Goal: Task Accomplishment & Management: Use online tool/utility

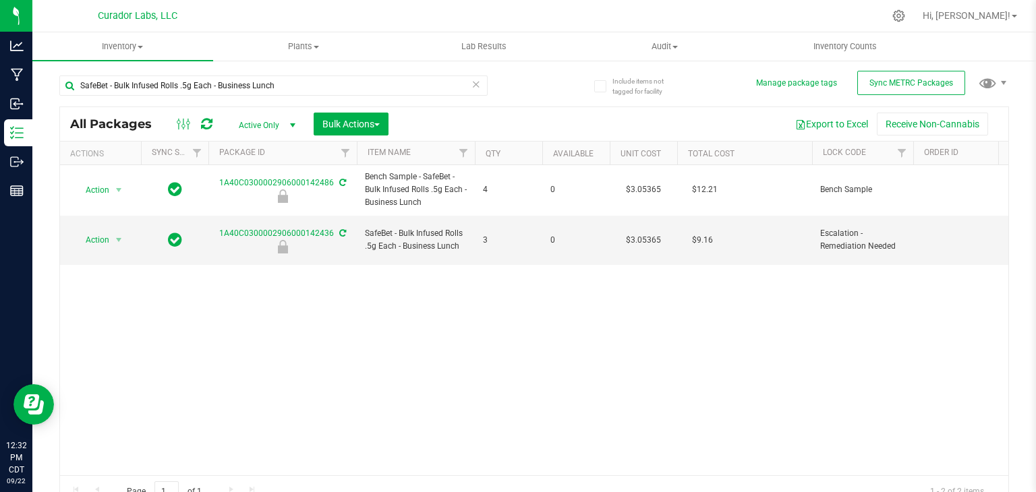
click at [616, 357] on div "Action Action Edit attributes Global inventory Locate package Package audit log…" at bounding box center [534, 320] width 949 height 310
click at [192, 92] on input "SafeBet - Bulk Infused Rolls .5g Each - Business Lunch" at bounding box center [273, 86] width 428 height 20
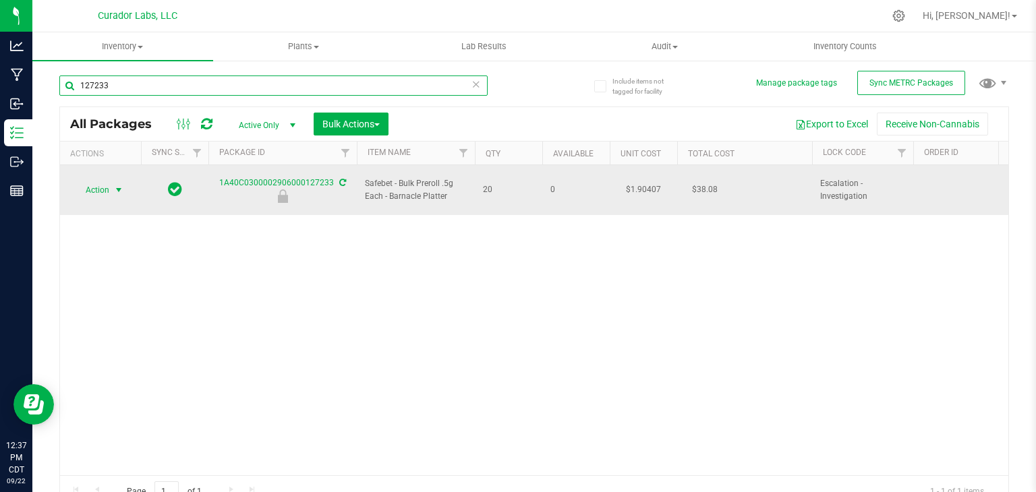
type input "127233"
click at [123, 185] on span "select" at bounding box center [118, 190] width 11 height 11
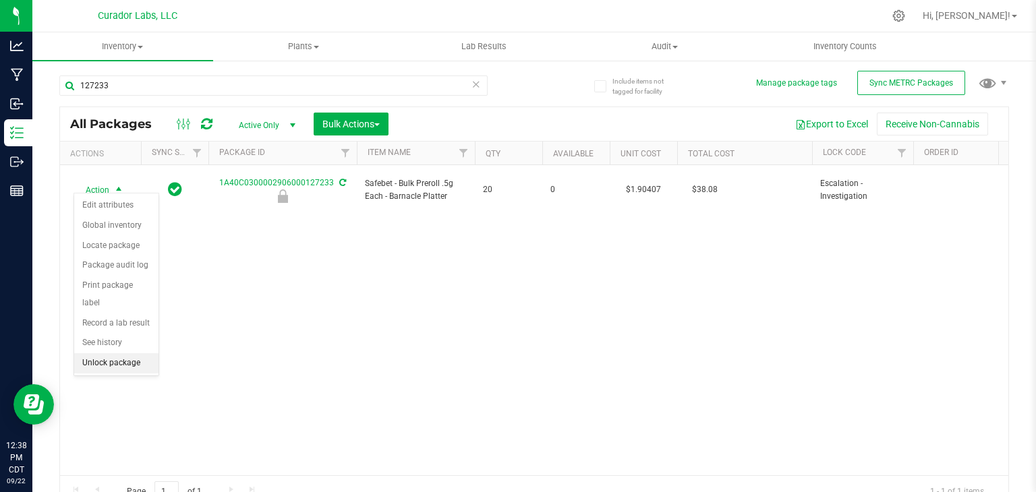
click at [136, 354] on li "Unlock package" at bounding box center [116, 364] width 84 height 20
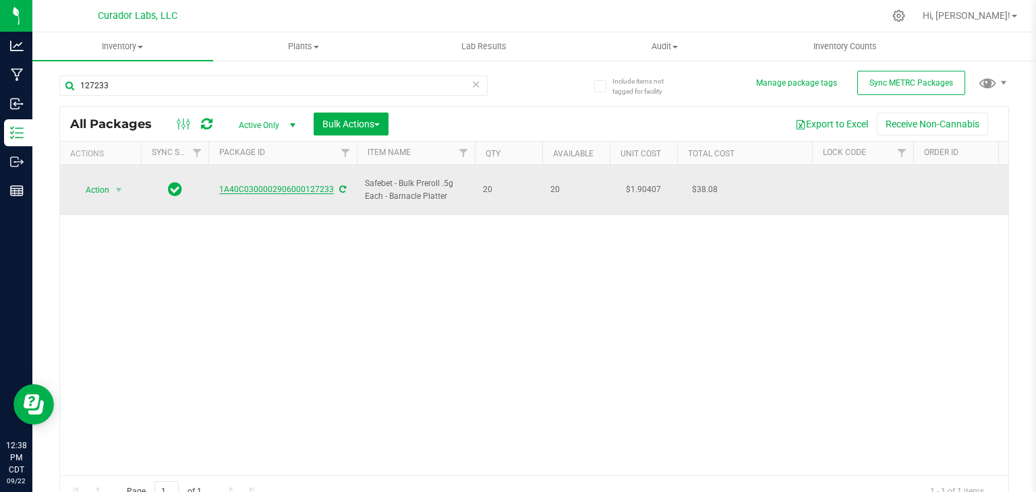
drag, startPoint x: 216, startPoint y: 185, endPoint x: 332, endPoint y: 184, distance: 116.0
click at [332, 184] on div "1A40C0300002906000127233" at bounding box center [282, 190] width 152 height 13
copy link "1A40C0300002906000127233"
drag, startPoint x: 445, startPoint y: 190, endPoint x: 364, endPoint y: 179, distance: 81.7
click at [364, 179] on td "Safebet - Bulk Preroll .5g Each - Barnacle Platter" at bounding box center [416, 190] width 118 height 50
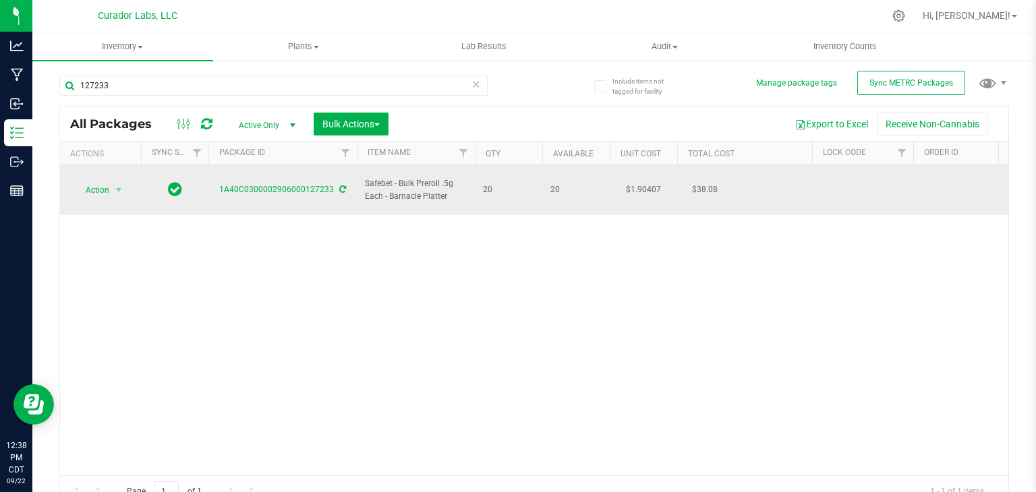
copy span "Safebet - Bulk Preroll .5g Each - Barnacle Platter"
click at [298, 185] on link "1A40C0300002906000127233" at bounding box center [276, 189] width 115 height 9
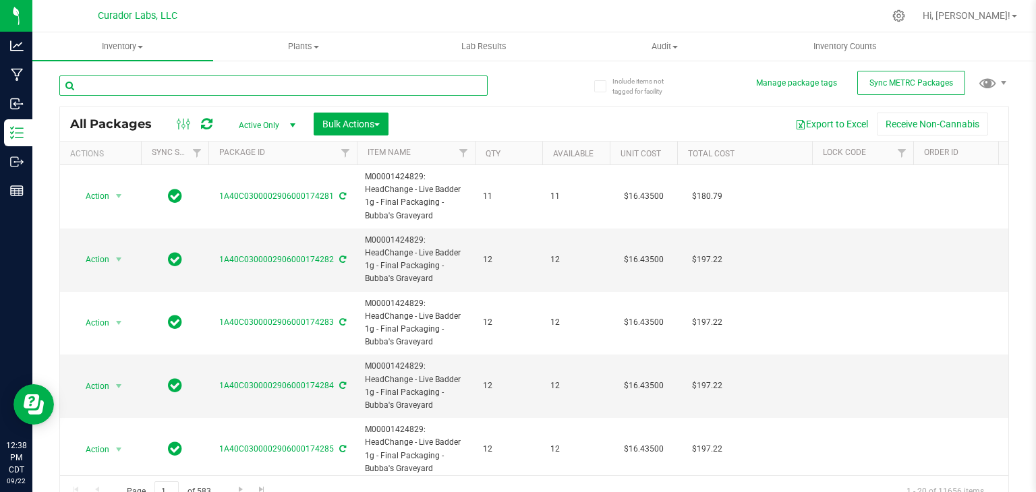
click at [340, 86] on input "text" at bounding box center [273, 86] width 428 height 20
paste input "Safebet - Bulk Preroll .5g Each - Barnacle Platter"
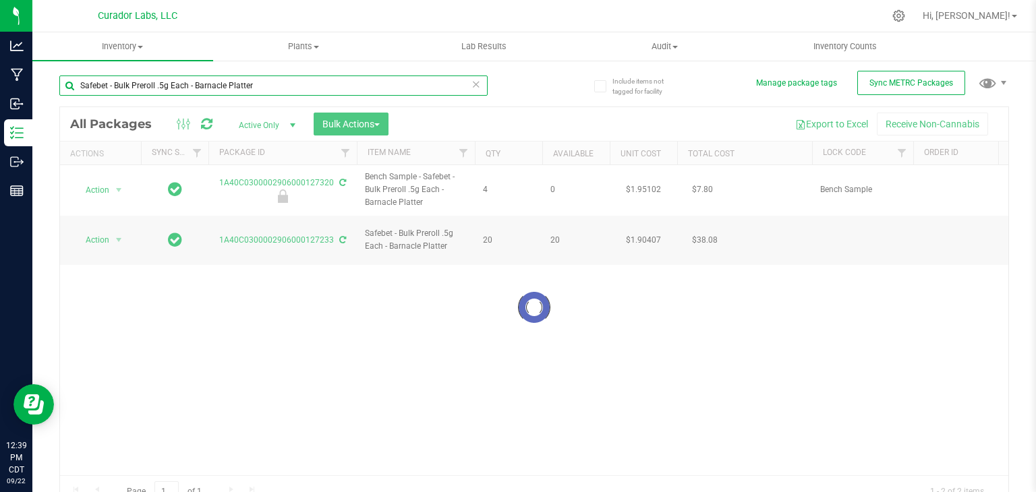
type input "Safebet - Bulk Preroll .5g Each - Barnacle Platter"
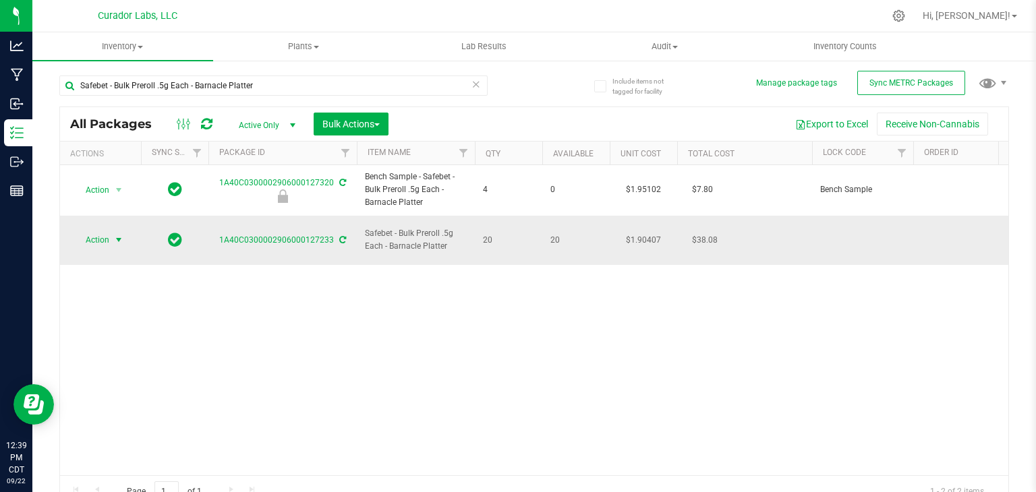
click at [86, 233] on span "Action" at bounding box center [92, 240] width 36 height 19
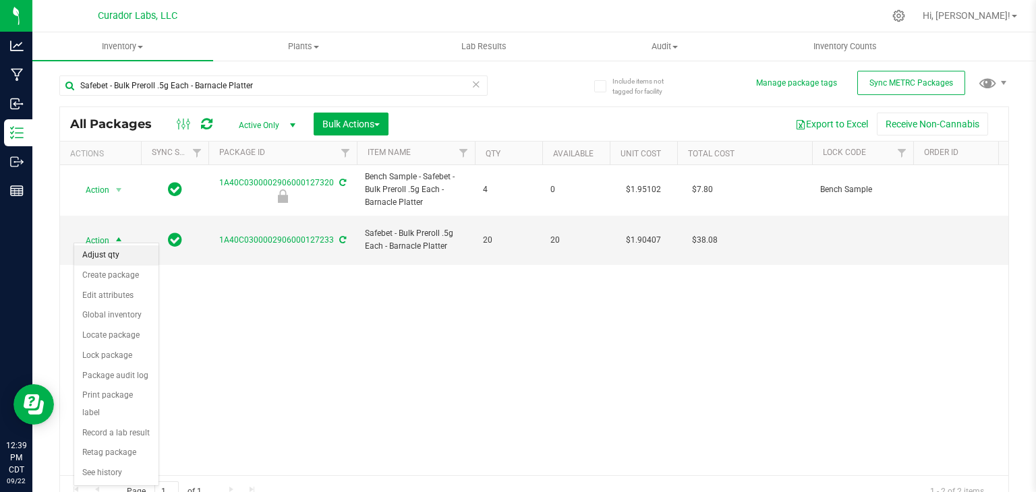
click at [115, 249] on li "Adjust qty" at bounding box center [116, 256] width 84 height 20
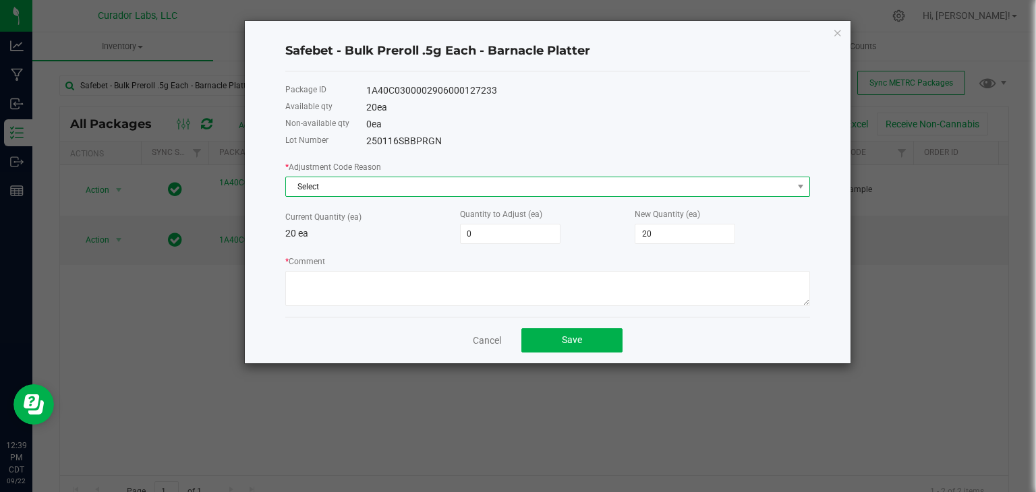
click at [467, 179] on span "Select" at bounding box center [539, 186] width 507 height 19
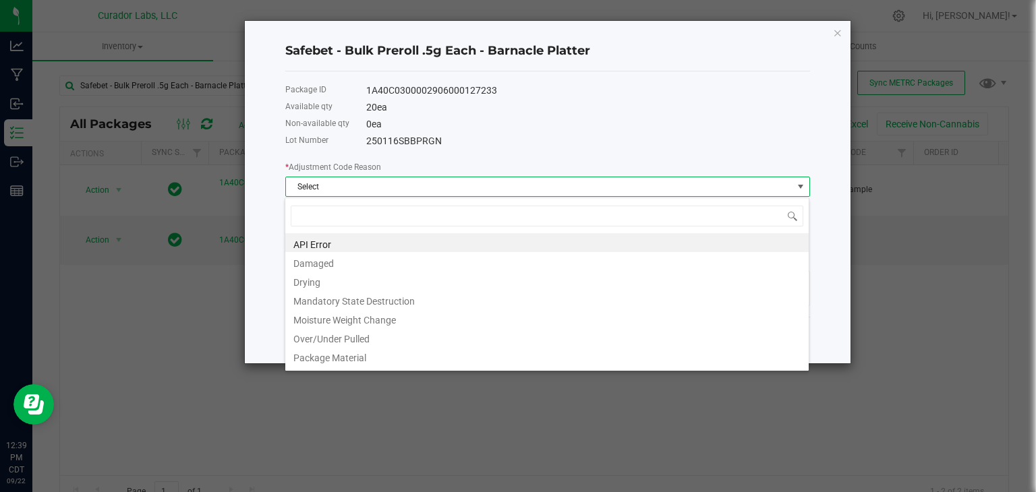
scroll to position [20, 525]
type input "w"
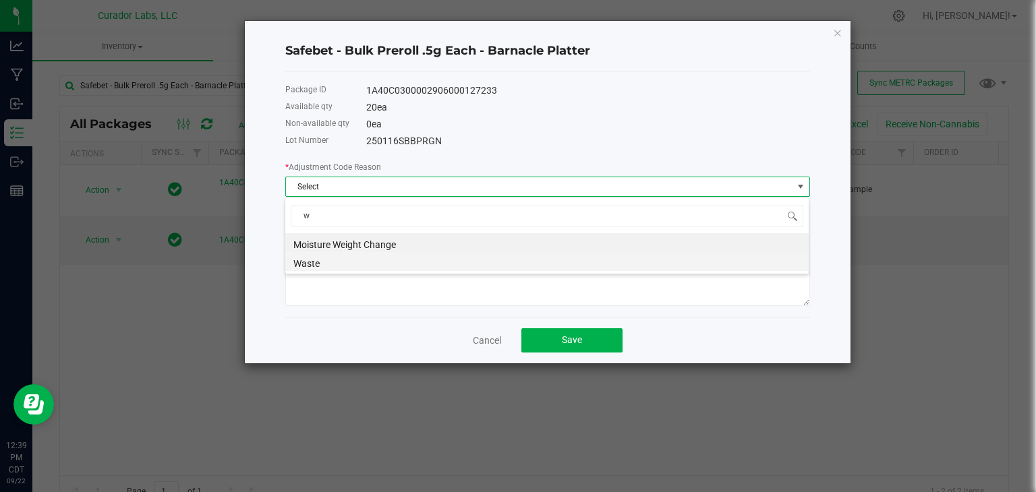
click at [416, 258] on li "Waste" at bounding box center [547, 261] width 524 height 19
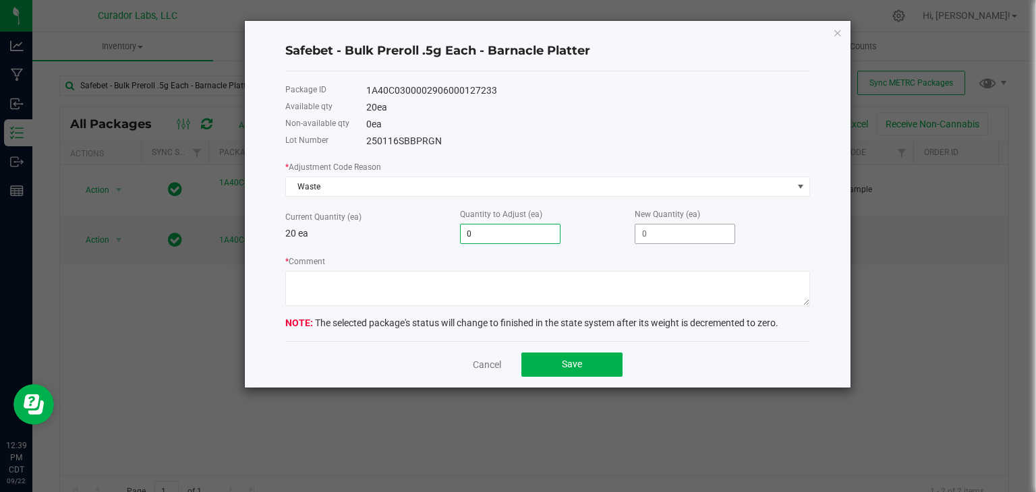
type input "-20"
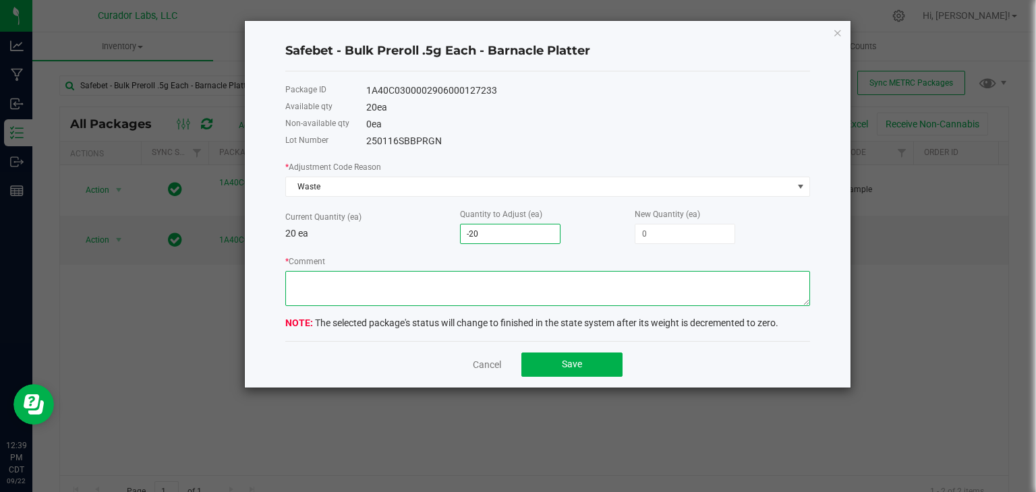
click at [617, 290] on textarea "* Comment" at bounding box center [547, 288] width 525 height 35
type textarea "Expired Product"
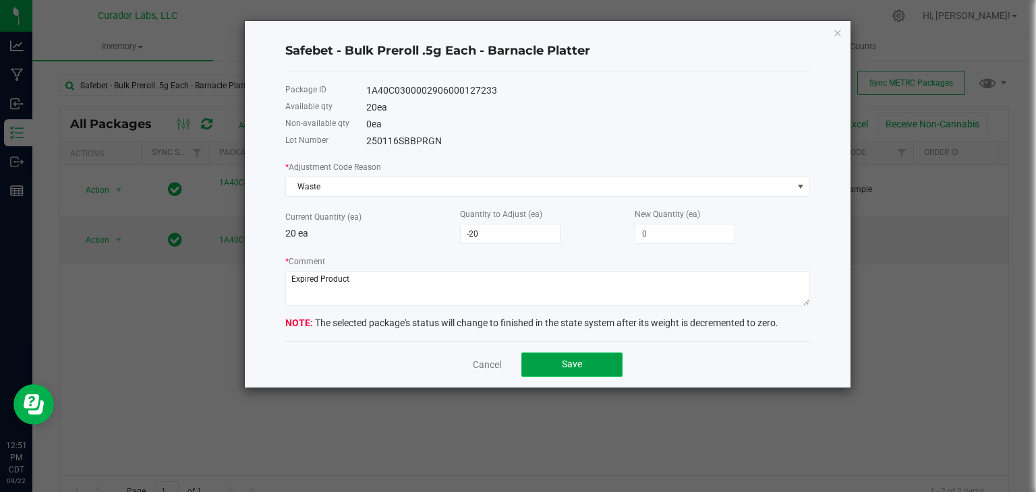
click at [576, 367] on span "Save" at bounding box center [572, 364] width 20 height 11
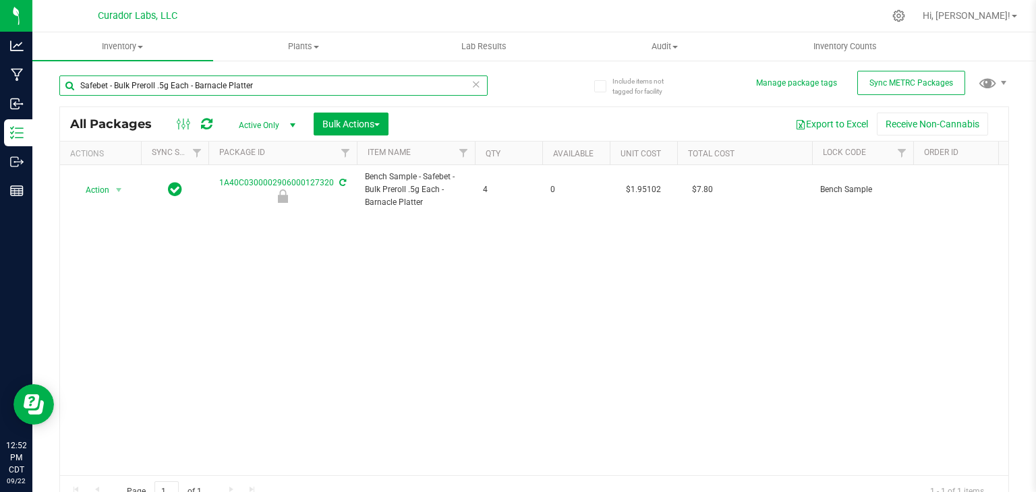
click at [304, 77] on input "Safebet - Bulk Preroll .5g Each - Barnacle Platter" at bounding box center [273, 86] width 428 height 20
click at [206, 123] on icon at bounding box center [206, 123] width 11 height 13
click at [343, 347] on div "Action Action Edit attributes Global inventory Locate package Package audit log…" at bounding box center [534, 320] width 949 height 310
click at [237, 79] on input "Safebet - Bulk Preroll .5g Each - Barnacle Platter" at bounding box center [273, 86] width 428 height 20
paste input "Blueberry Blushie"
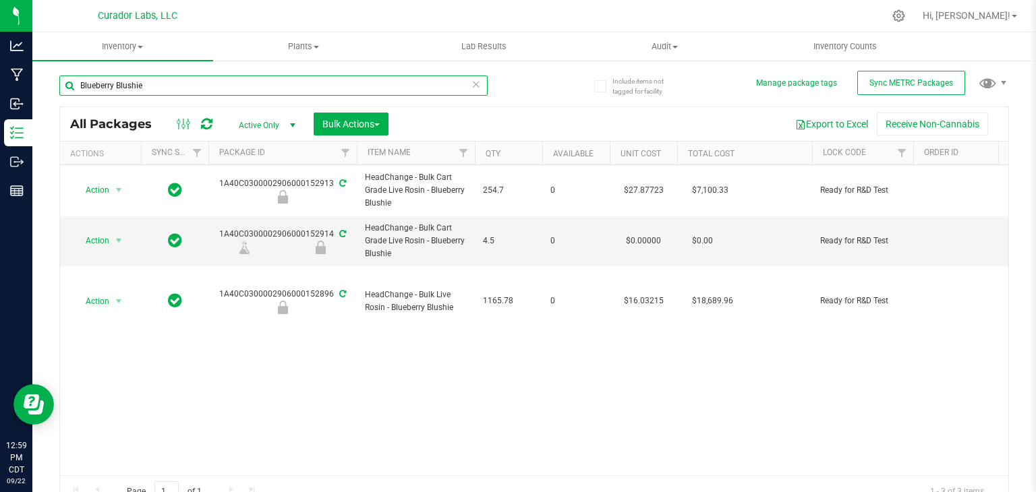
click at [181, 82] on input "Blueberry Blushie" at bounding box center [273, 86] width 428 height 20
paste input "40C0300002906000159853"
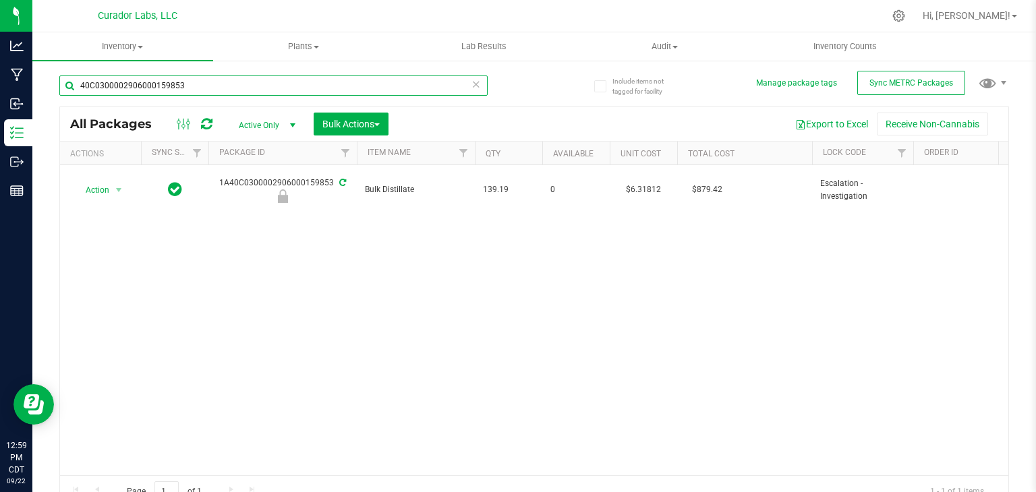
type input "40C0300002906000159853"
click at [235, 220] on div "Action Action Edit attributes Global inventory Locate package Package audit log…" at bounding box center [534, 320] width 949 height 310
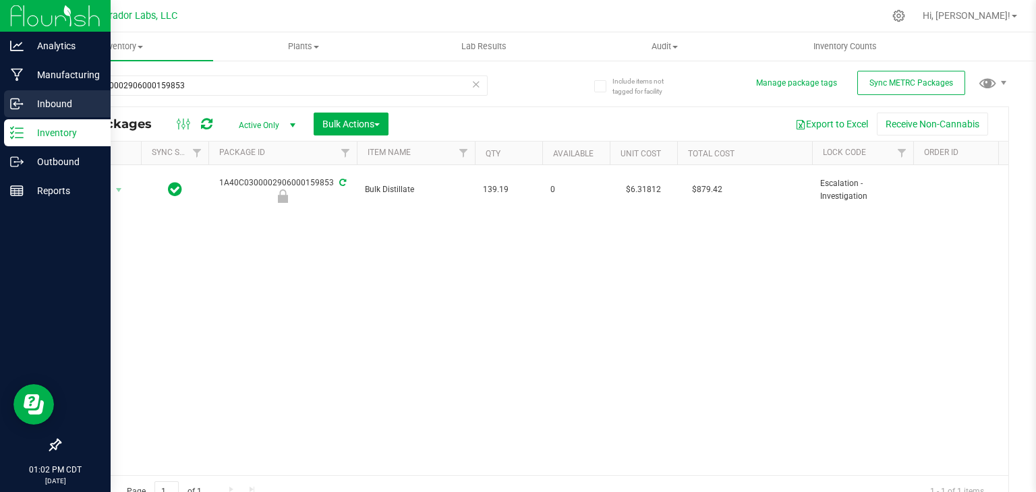
click at [22, 98] on icon at bounding box center [16, 103] width 13 height 13
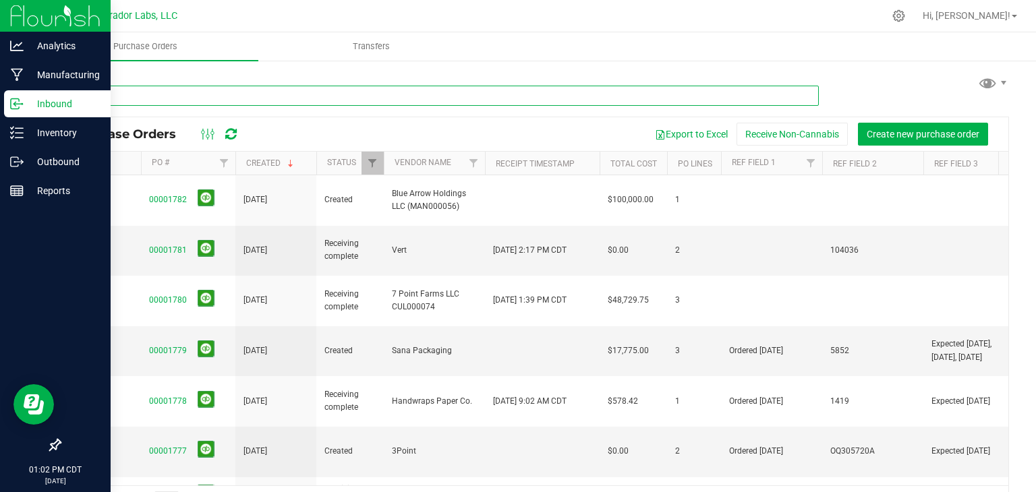
click at [165, 92] on input "text" at bounding box center [439, 96] width 760 height 20
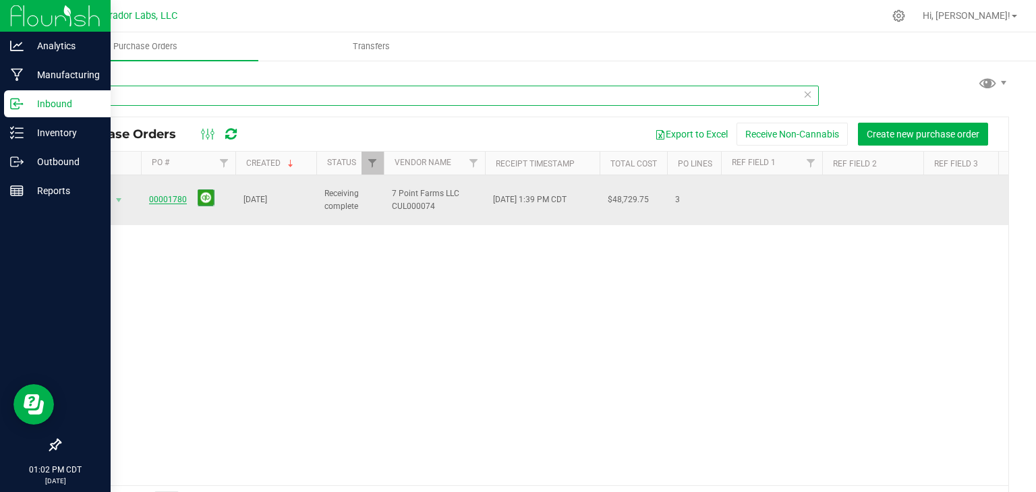
type input "1780"
click at [159, 198] on link "00001780" at bounding box center [168, 199] width 38 height 9
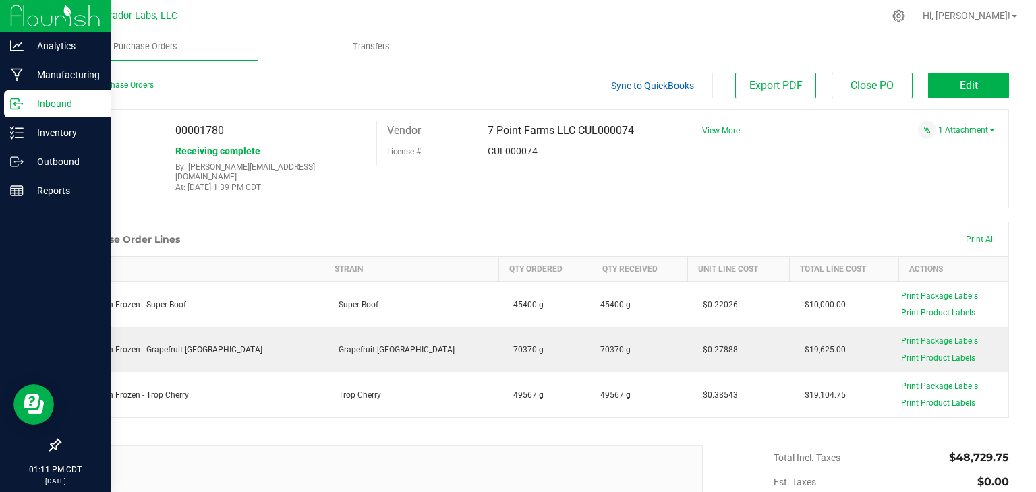
click at [428, 192] on div "PO 00001780 Status Receiving complete By: stephen@curadorbrands.com At: Sep 19,…" at bounding box center [534, 158] width 950 height 99
click at [19, 123] on div "Inventory" at bounding box center [57, 132] width 107 height 27
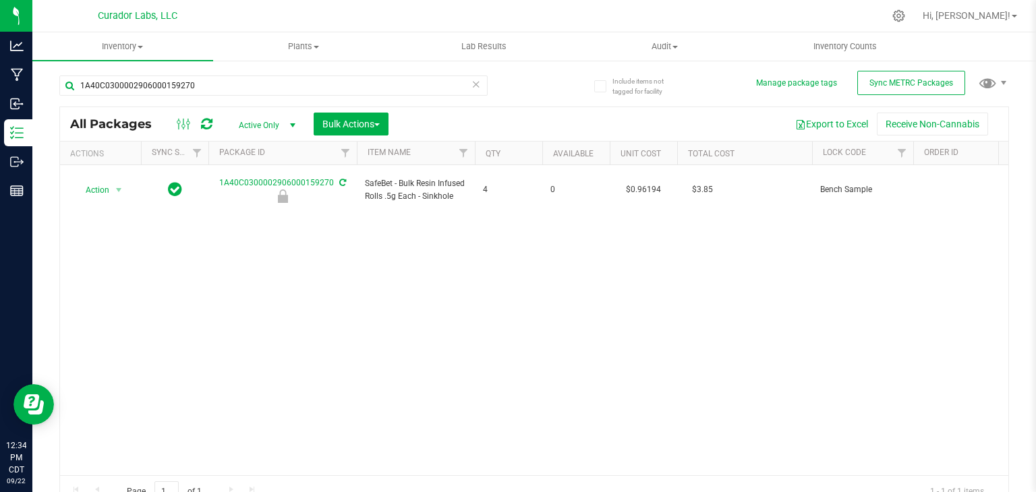
click at [308, 312] on div "Action Action Edit attributes Global inventory Locate package Package audit log…" at bounding box center [534, 320] width 949 height 310
click at [337, 90] on input "1A40C0300002906000159270" at bounding box center [273, 86] width 428 height 20
click at [359, 84] on input "1A40C0300002906000159270" at bounding box center [273, 86] width 428 height 20
paste input "1A40C0300002906000159270"
paste input "text"
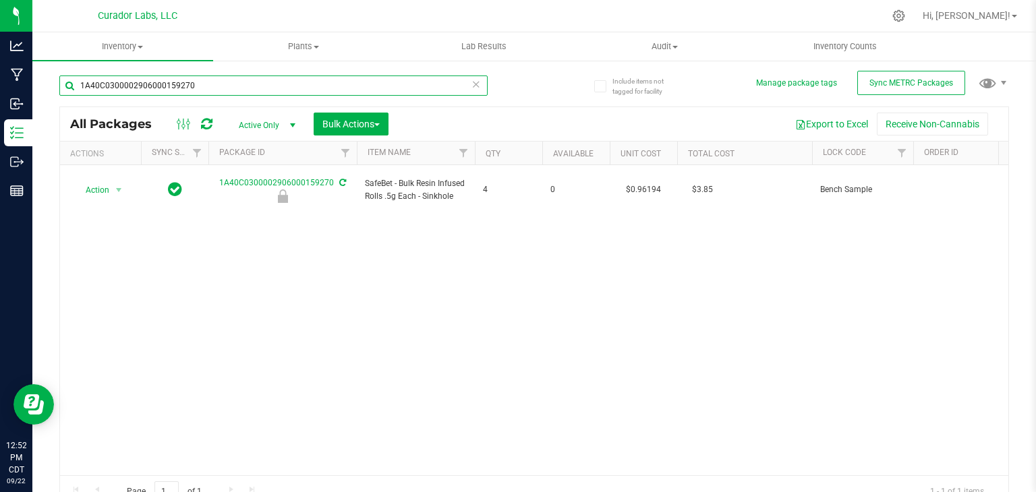
click at [375, 82] on input "1A40C0300002906000159270" at bounding box center [273, 86] width 428 height 20
paste input "HeadChange - Bulk Live Badder 1g Each - Bubbas Graveyard"
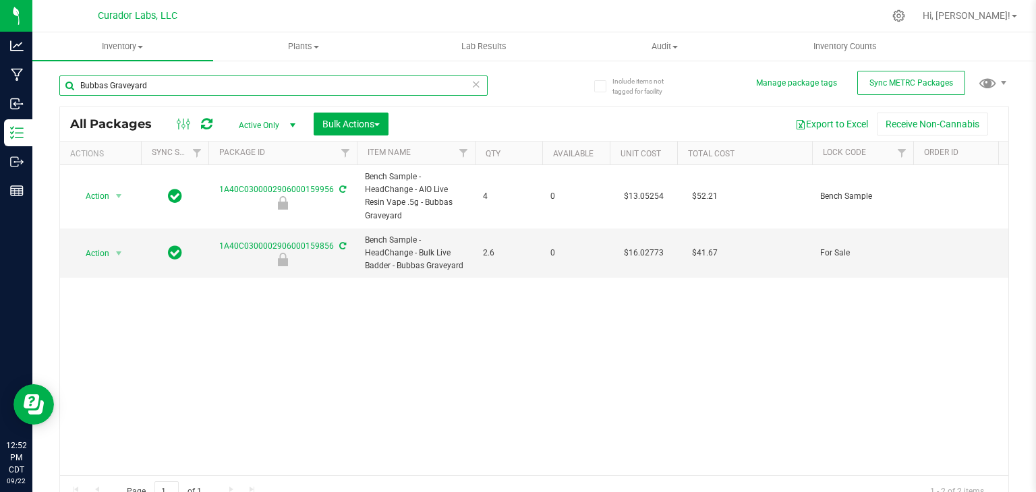
click at [184, 82] on input "Bubbas Graveyard" at bounding box center [273, 86] width 428 height 20
click at [391, 84] on input "Bubbas Graveyard" at bounding box center [273, 86] width 428 height 20
paste input "M00001424829: HeadChange - Live Badder 1g - Final Packaging - Bubba'"
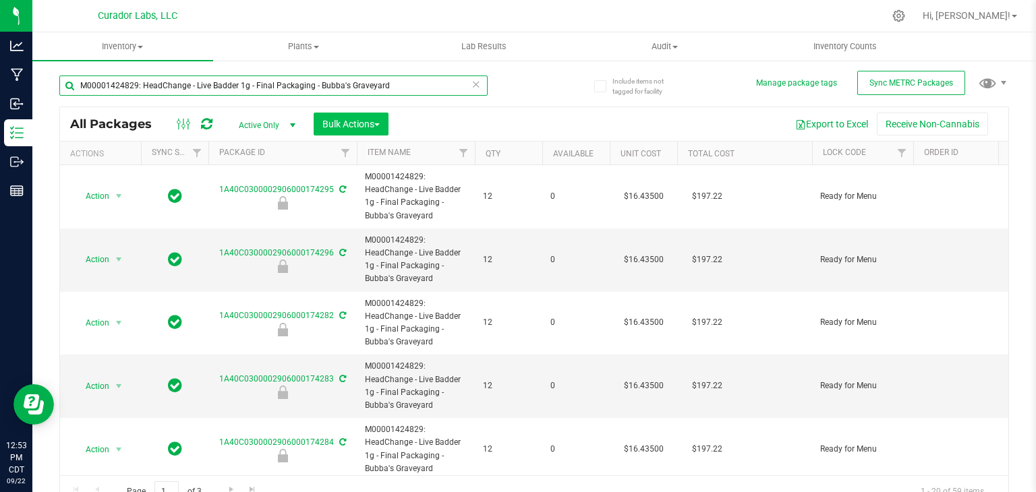
type input "M00001424829: HeadChange - Live Badder 1g - Final Packaging - Bubba's Graveyard"
click at [383, 134] on button "Bulk Actions" at bounding box center [351, 124] width 75 height 23
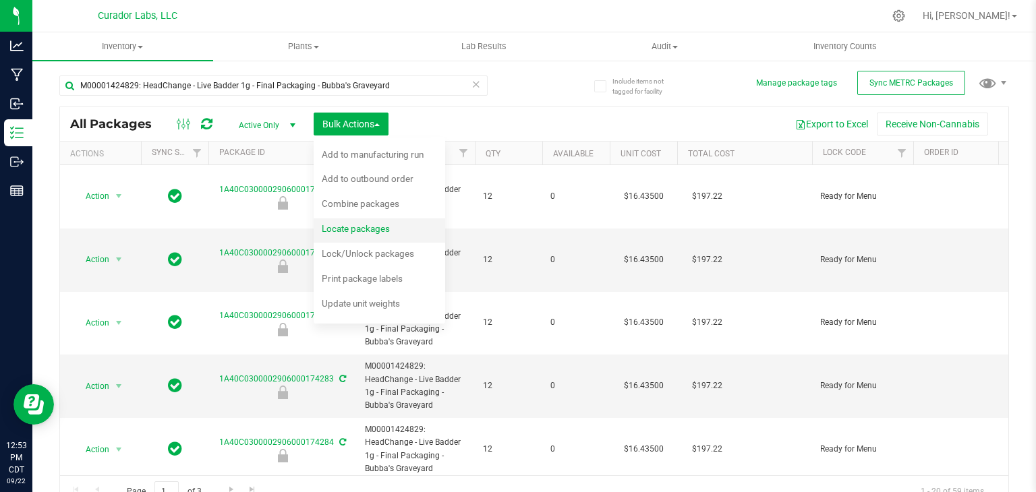
click at [390, 237] on div "Locate packages" at bounding box center [365, 231] width 86 height 22
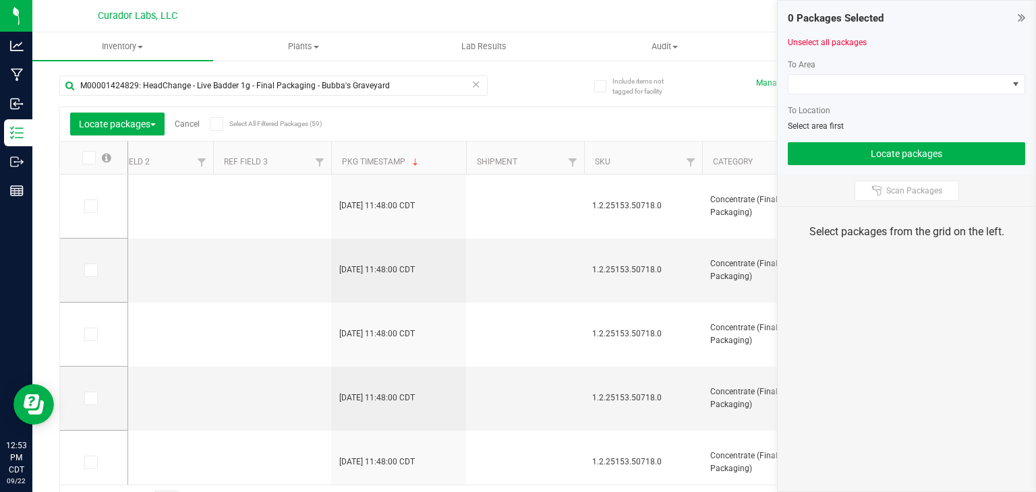
scroll to position [0, 2005]
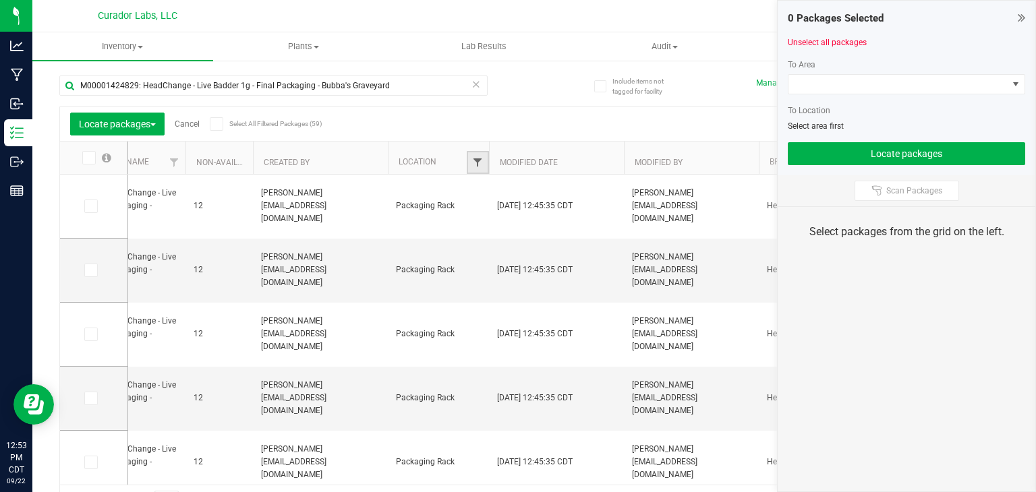
click at [477, 165] on span "Filter" at bounding box center [477, 162] width 11 height 11
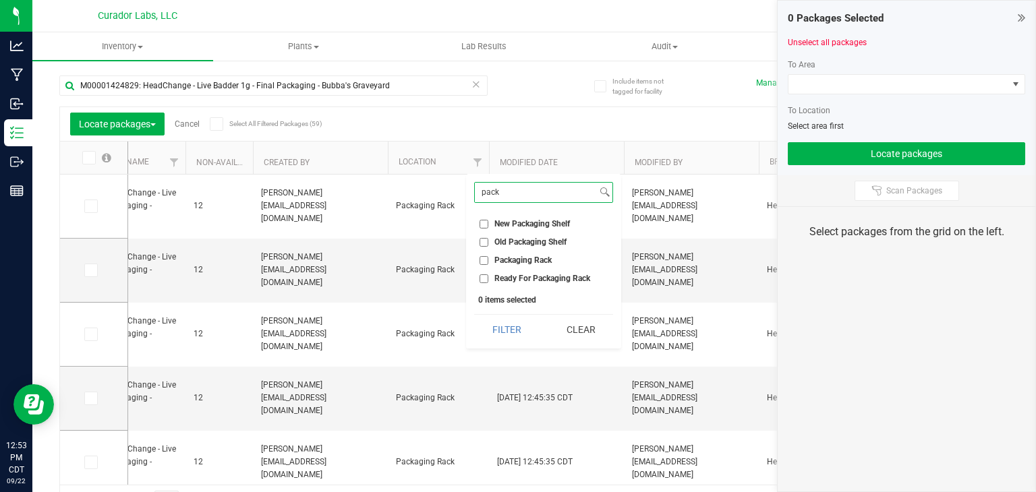
type input "pack"
click at [488, 259] on input "Packaging Rack" at bounding box center [484, 260] width 9 height 9
checkbox input "true"
click at [501, 335] on button "Filter" at bounding box center [506, 330] width 65 height 30
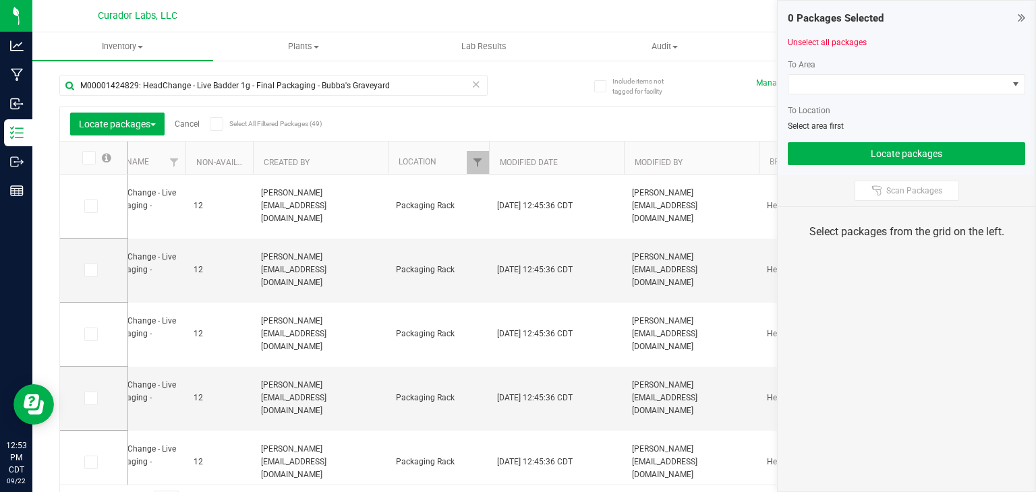
type input "[DATE]"
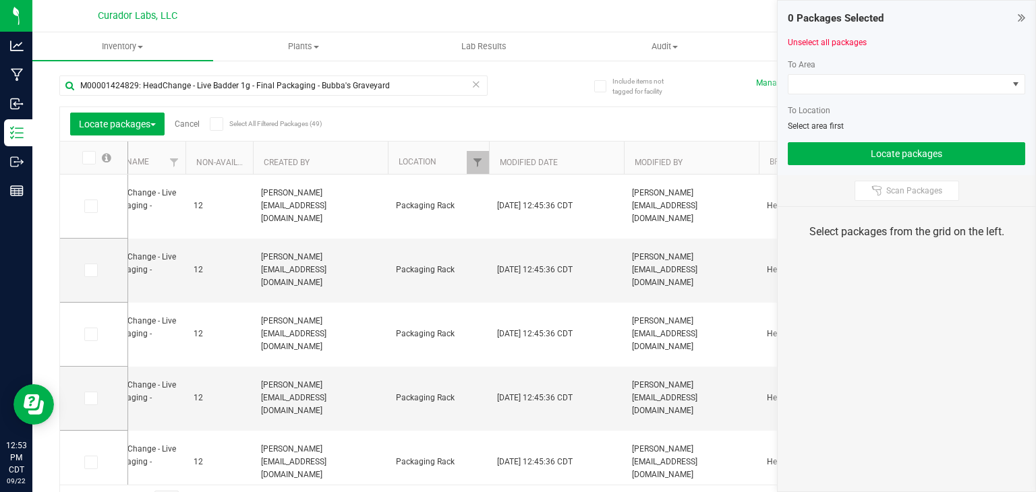
type input "[DATE]"
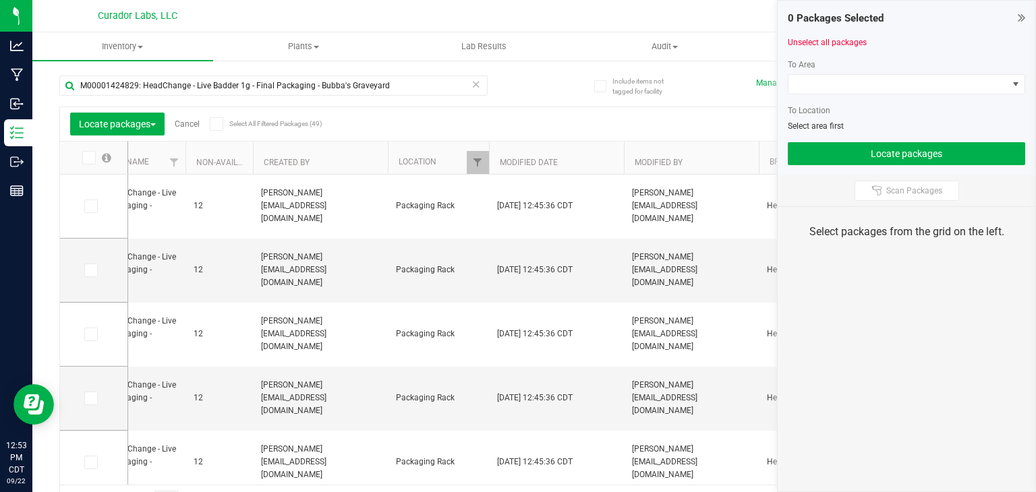
type input "[DATE]"
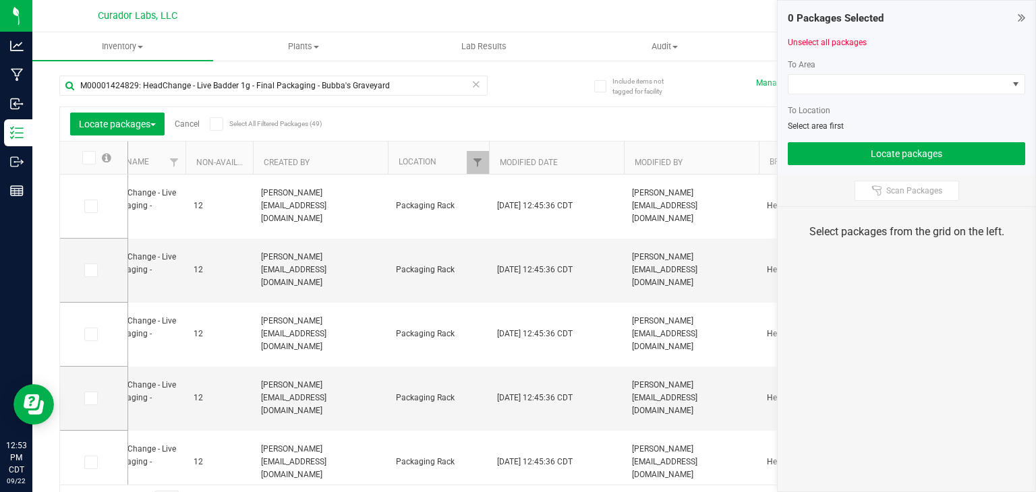
type input "[DATE]"
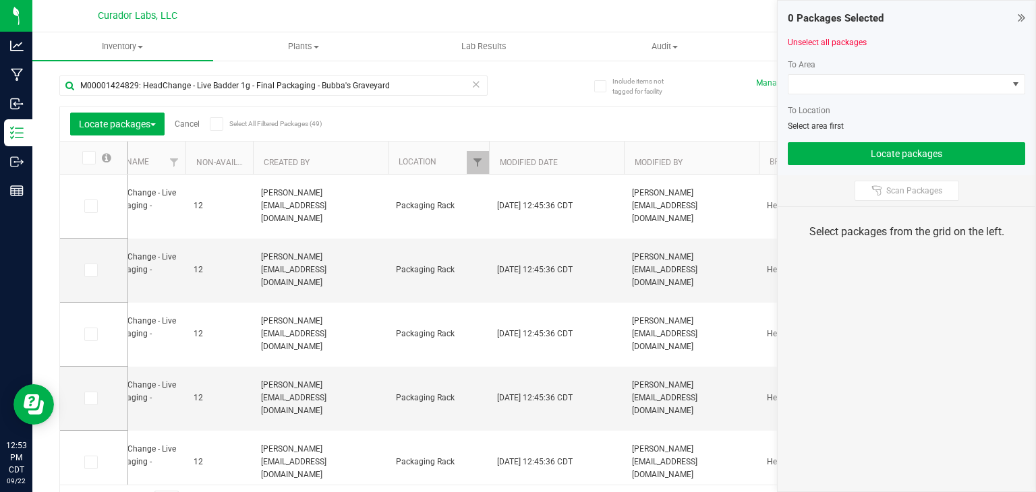
click at [221, 128] on span at bounding box center [216, 123] width 13 height 13
click at [0, 0] on input "Select All Filtered Packages (49)" at bounding box center [0, 0] width 0 height 0
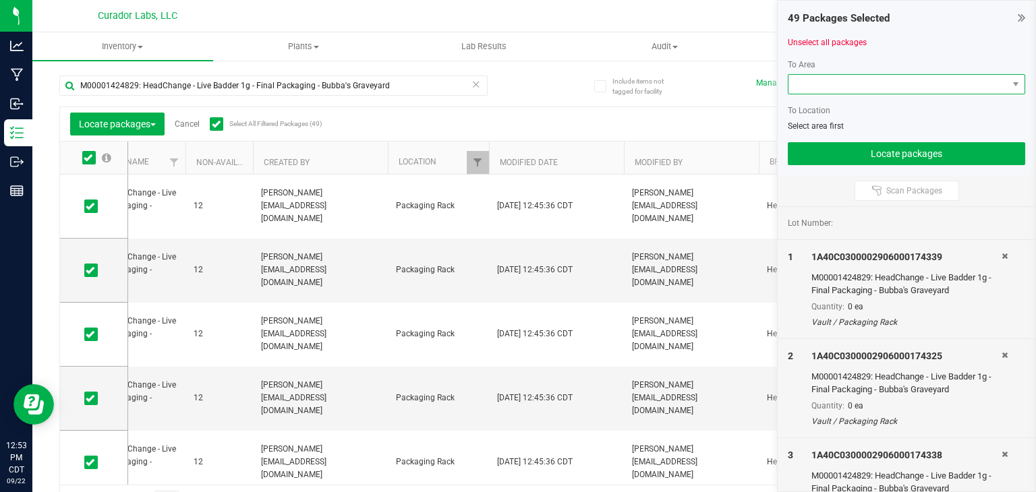
click at [834, 87] on span at bounding box center [898, 84] width 219 height 19
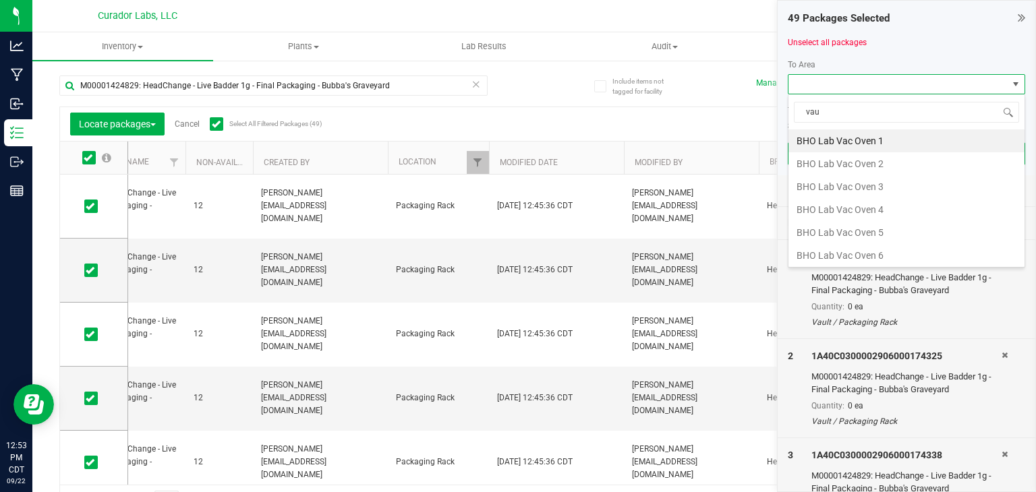
type input "vaul"
click at [826, 257] on li "Vault" at bounding box center [907, 255] width 236 height 23
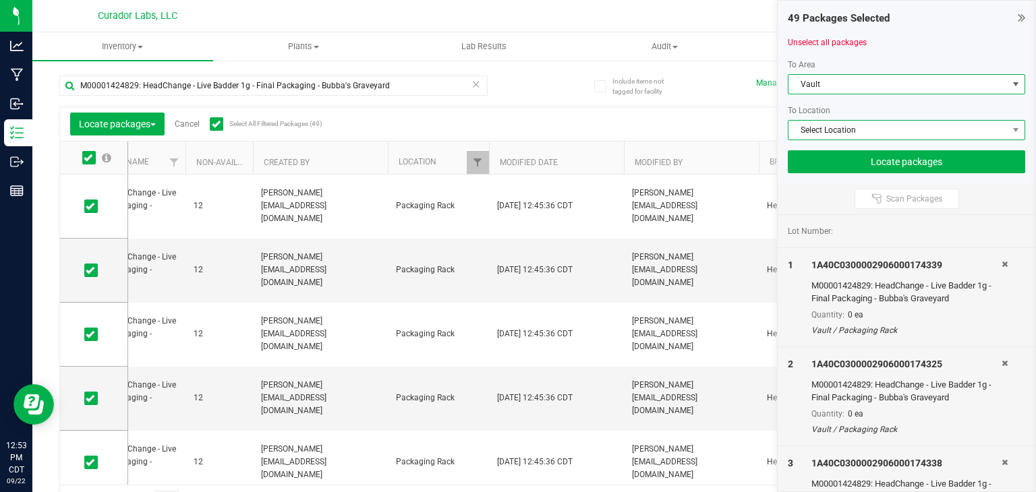
click at [851, 128] on span "Select Location" at bounding box center [898, 130] width 219 height 19
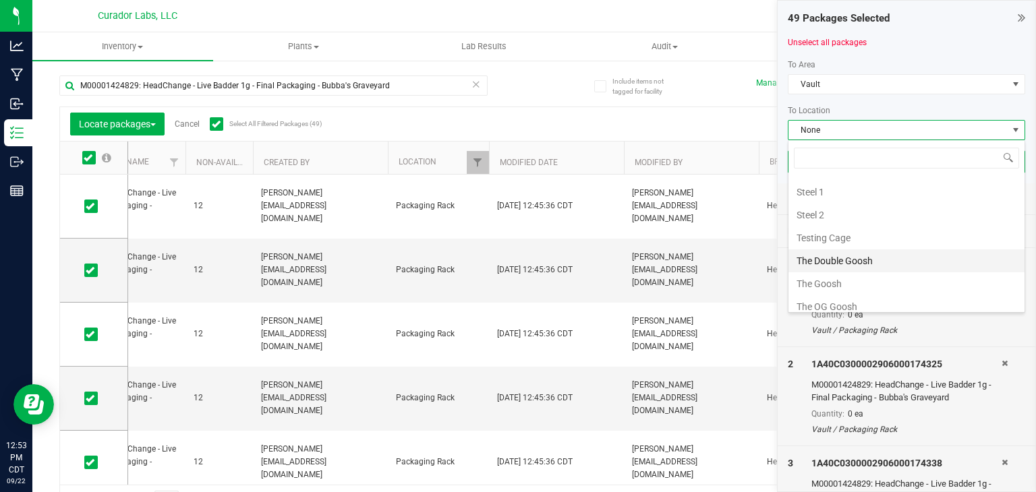
click at [850, 250] on li "The Double Goosh" at bounding box center [907, 261] width 236 height 23
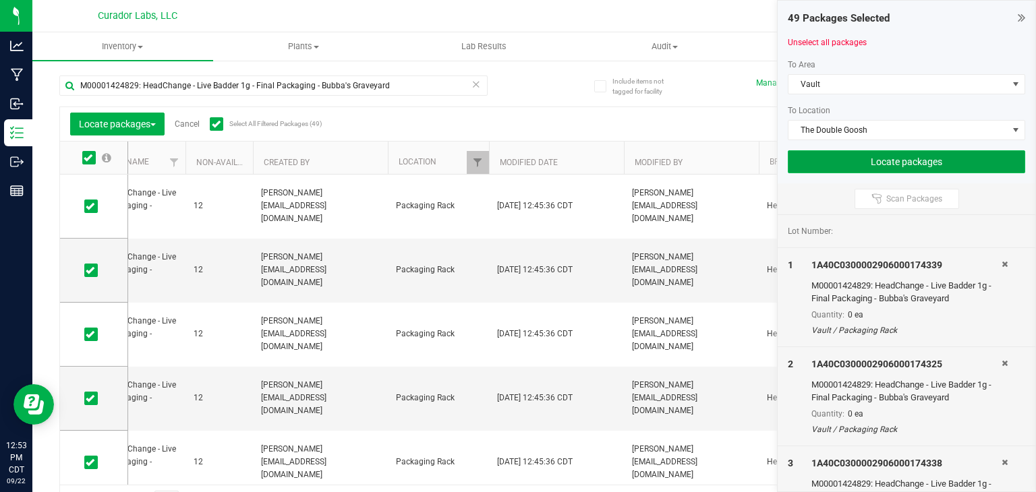
click at [842, 167] on button "Locate packages" at bounding box center [906, 161] width 237 height 23
